Goal: Navigation & Orientation: Find specific page/section

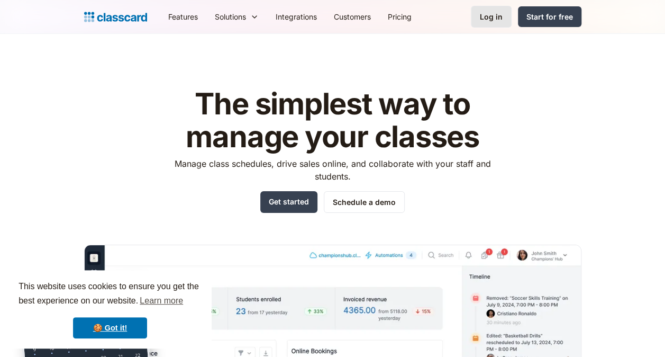
click at [492, 12] on div "Log in" at bounding box center [491, 16] width 23 height 11
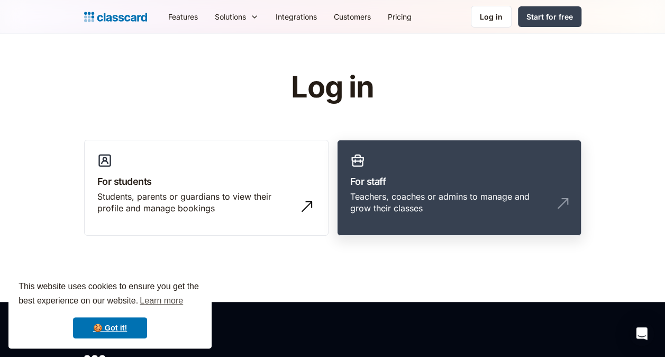
click at [460, 166] on link "For staff Teachers, coaches or admins to manage and grow their classes" at bounding box center [459, 188] width 245 height 96
